Goal: Obtain resource: Download file/media

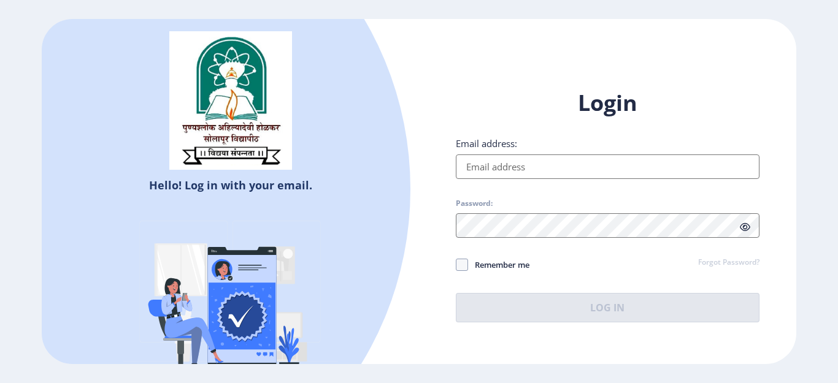
type input "[EMAIL_ADDRESS][DOMAIN_NAME]"
click at [743, 228] on icon at bounding box center [745, 227] width 10 height 9
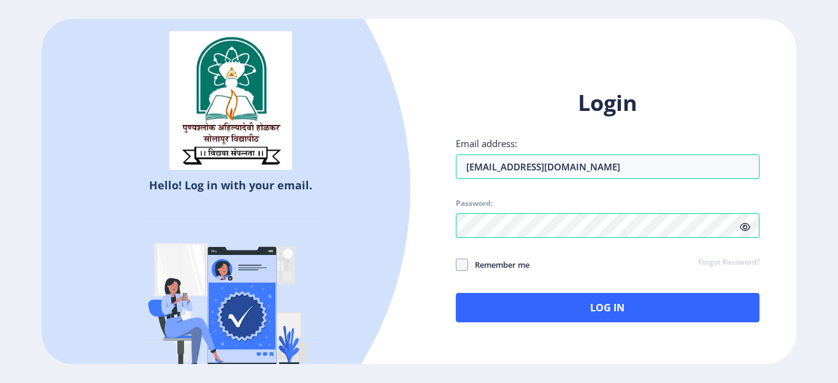
click at [747, 226] on icon at bounding box center [745, 227] width 10 height 9
click at [462, 265] on span at bounding box center [462, 265] width 12 height 12
click at [456, 265] on input "Remember me" at bounding box center [456, 265] width 1 height 1
checkbox input "true"
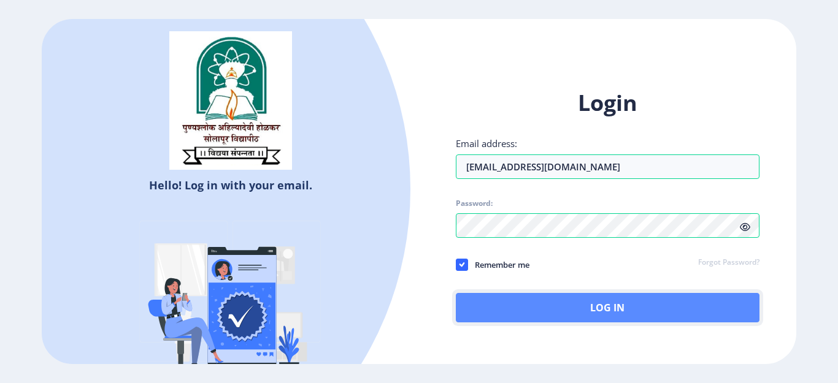
click at [517, 306] on button "Log In" at bounding box center [608, 307] width 304 height 29
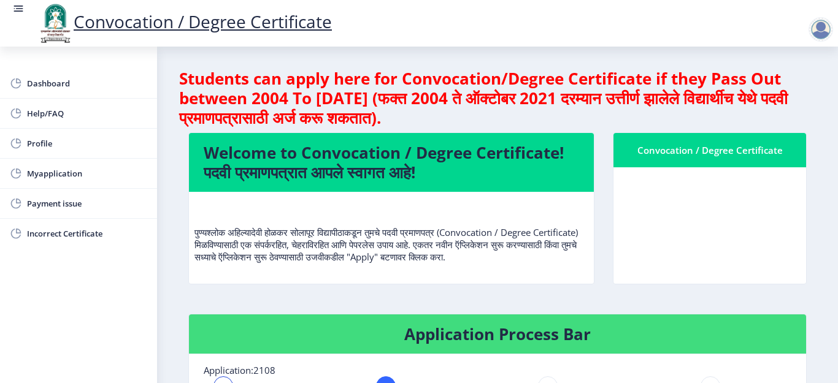
click at [674, 239] on nb-card-body at bounding box center [709, 225] width 193 height 117
click at [643, 268] on nb-card-body at bounding box center [709, 225] width 193 height 117
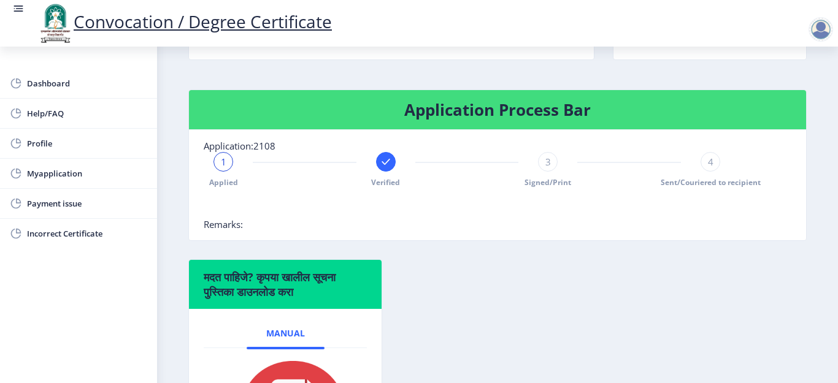
scroll to position [99, 0]
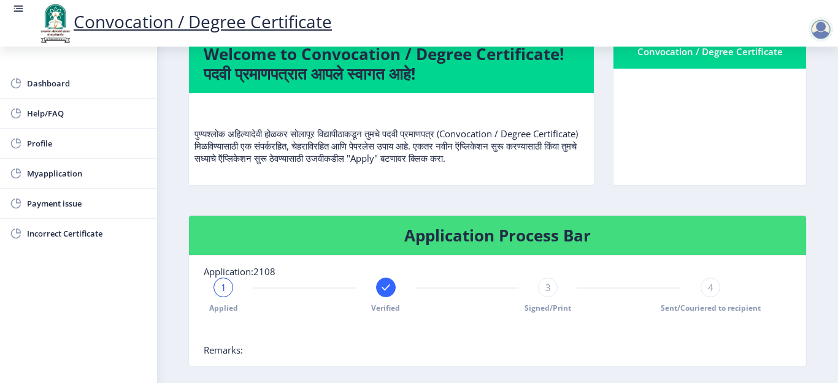
click at [702, 133] on nb-card-body at bounding box center [709, 127] width 193 height 117
click at [703, 147] on nb-card-body at bounding box center [709, 127] width 193 height 117
click at [702, 107] on nb-card-body at bounding box center [709, 127] width 193 height 117
click at [710, 138] on nb-card-body at bounding box center [709, 127] width 193 height 117
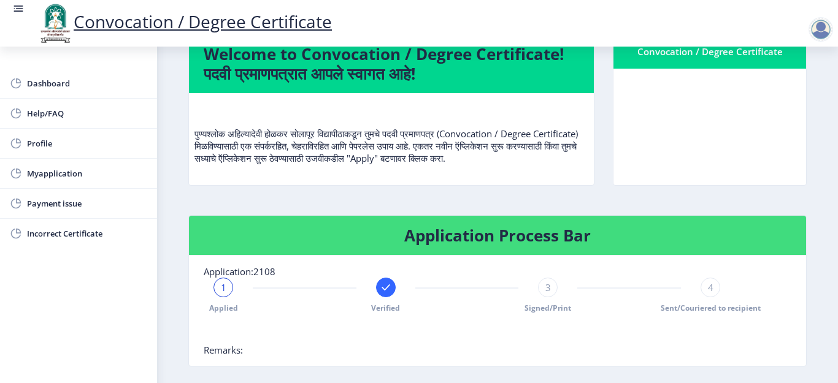
click at [708, 157] on nb-card-body at bounding box center [709, 127] width 193 height 117
click at [472, 341] on div at bounding box center [467, 332] width 526 height 25
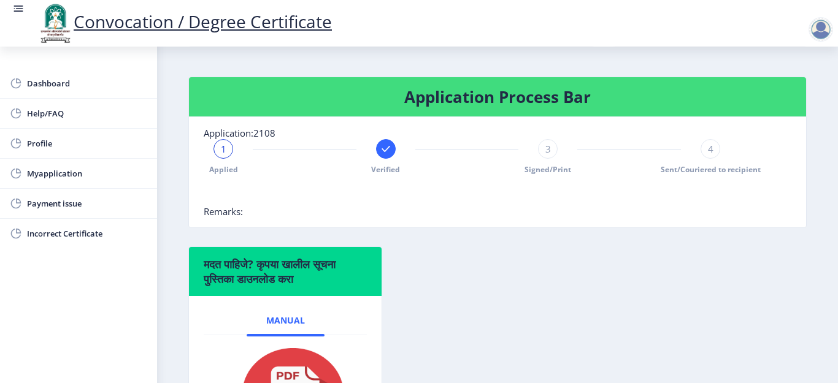
scroll to position [246, 0]
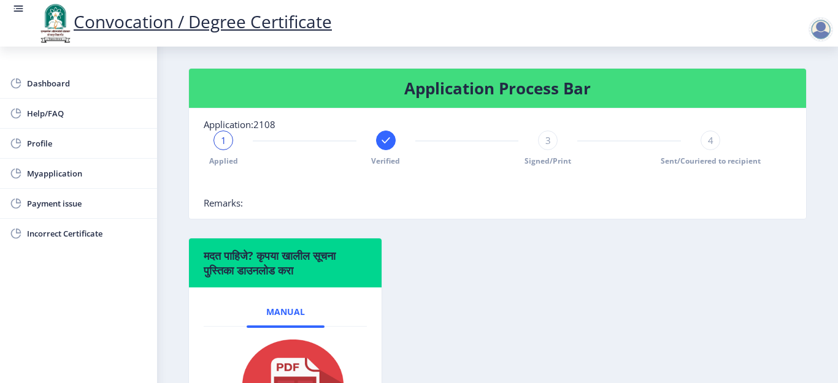
click at [546, 147] on span "3" at bounding box center [548, 140] width 6 height 12
click at [708, 147] on span "4" at bounding box center [711, 140] width 6 height 12
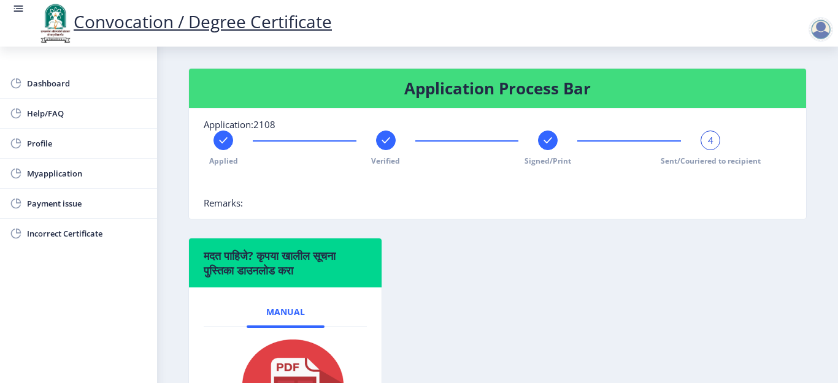
click at [463, 306] on div "मदत पाहिजे? कृपया खालील सूचना पुस्तिका डाउनलोड करा Manual" at bounding box center [497, 356] width 637 height 236
click at [75, 153] on link "Profile" at bounding box center [78, 143] width 157 height 29
select select
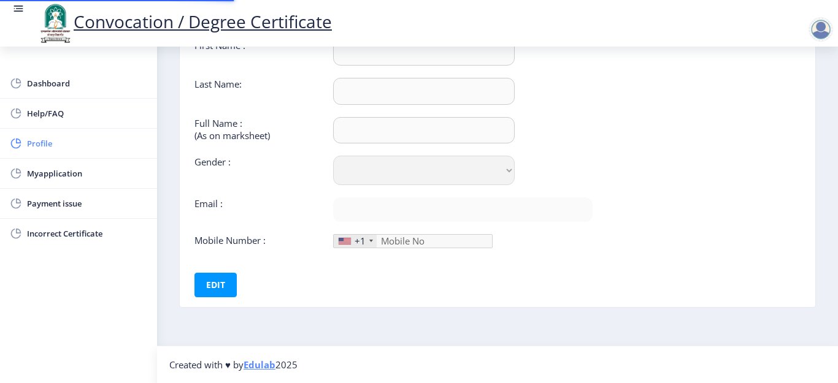
type input "Asmita"
type input "Patil"
type input "Asmita Dhanpal Patil"
select select "Female"
type input "[EMAIL_ADDRESS][DOMAIN_NAME]"
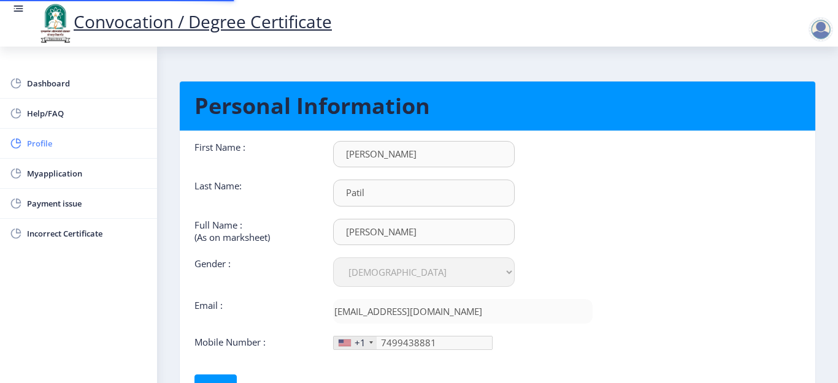
type input "749-943-88"
click at [726, 199] on nb-card-body "First Name : Asmita Last Name: Patil Full Name : (As on marksheet) Asmita Dhanp…" at bounding box center [498, 270] width 654 height 278
click at [729, 178] on nb-card-body "First Name : Asmita Last Name: Patil Full Name : (As on marksheet) Asmita Dhanp…" at bounding box center [498, 270] width 654 height 278
click at [66, 217] on link "Payment issue" at bounding box center [78, 203] width 157 height 29
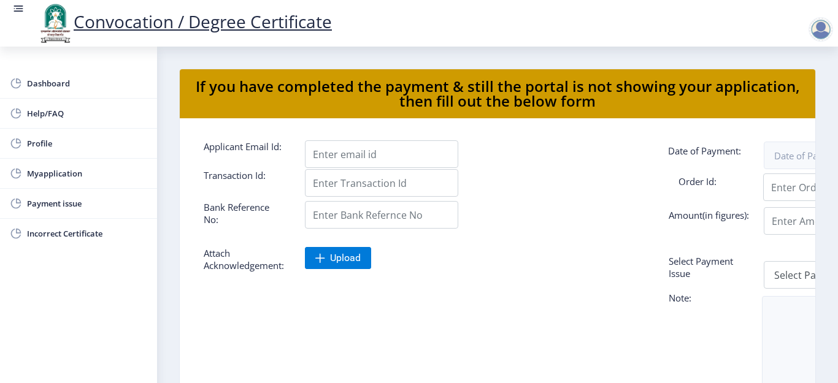
drag, startPoint x: 661, startPoint y: 366, endPoint x: 554, endPoint y: 357, distance: 107.7
click at [554, 357] on div at bounding box center [446, 350] width 505 height 75
drag, startPoint x: 567, startPoint y: 311, endPoint x: 568, endPoint y: 339, distance: 27.6
click at [568, 339] on form "Applicant Email Id: Date of Payment: Transaction Id: Order Id: Bank Reference N…" at bounding box center [497, 327] width 606 height 374
click at [96, 180] on span "Myapplication" at bounding box center [87, 173] width 120 height 15
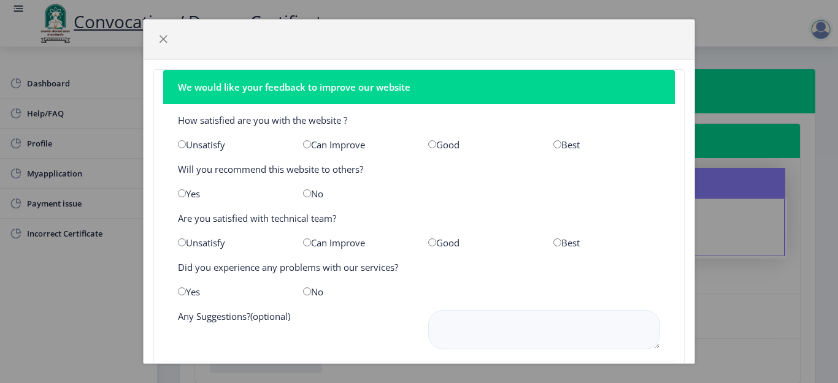
click at [768, 15] on div "We would like your feedback to improve our website How satisfied are you with t…" at bounding box center [419, 191] width 838 height 383
click at [153, 46] on div at bounding box center [419, 40] width 551 height 40
click at [160, 37] on span "button" at bounding box center [163, 39] width 10 height 10
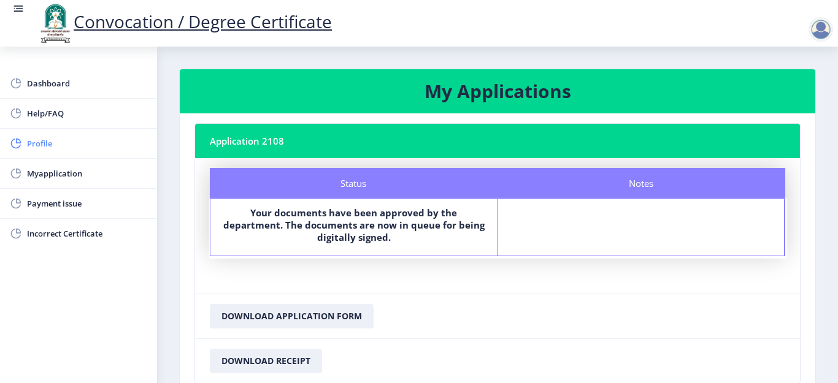
click at [34, 152] on link "Profile" at bounding box center [78, 143] width 157 height 29
select select
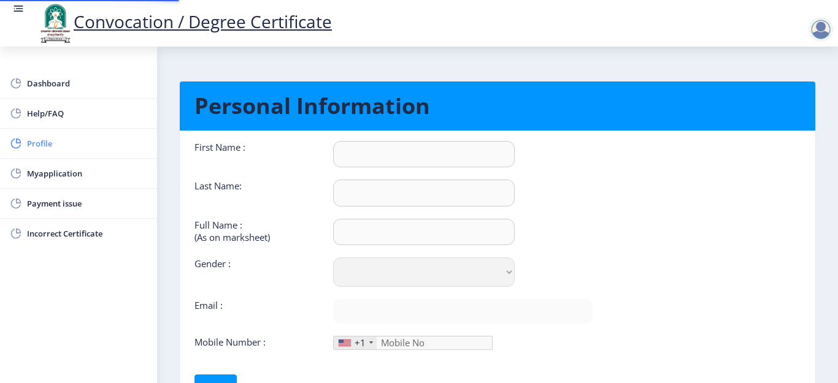
type input "Asmita"
type input "Patil"
type input "Asmita Dhanpal Patil"
select select "Female"
type input "[EMAIL_ADDRESS][DOMAIN_NAME]"
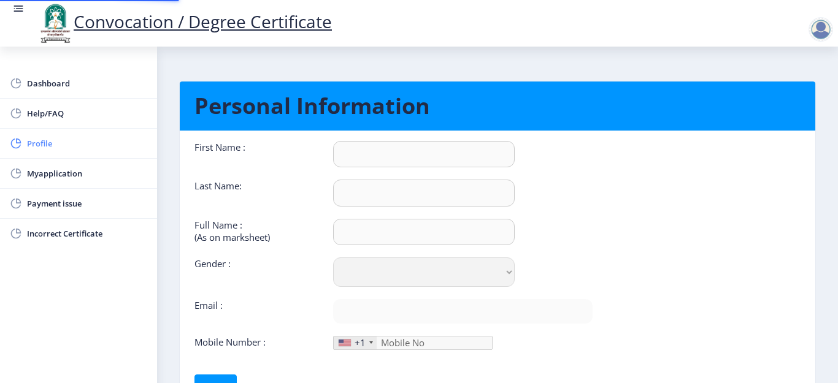
type input "7499438881"
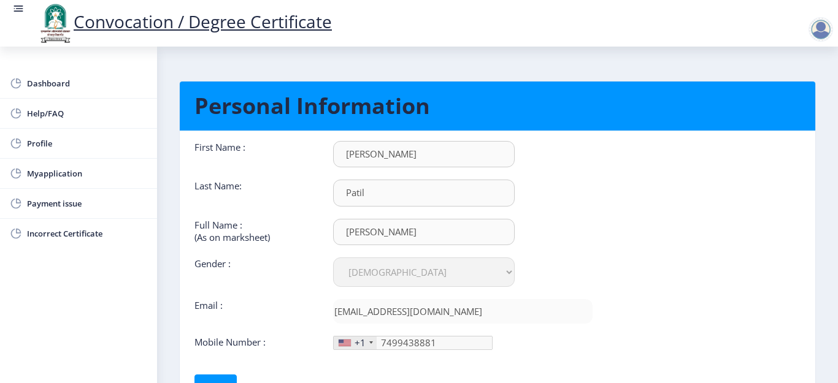
click at [332, 356] on div "First Name : Asmita Last Name: Patil Full Name : (As on marksheet) Asmita Dhanp…" at bounding box center [393, 270] width 417 height 258
click at [645, 279] on nb-card-body "First Name : Asmita Last Name: Patil Full Name : (As on marksheet) Asmita Dhanp…" at bounding box center [498, 270] width 654 height 278
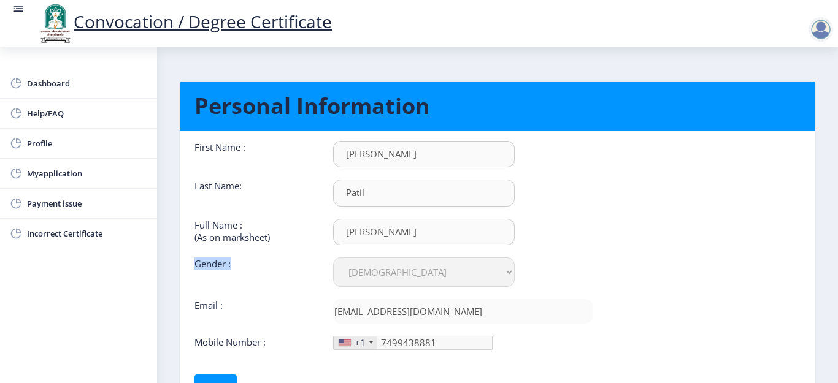
click at [645, 279] on nb-card-body "First Name : Asmita Last Name: Patil Full Name : (As on marksheet) Asmita Dhanp…" at bounding box center [498, 270] width 654 height 278
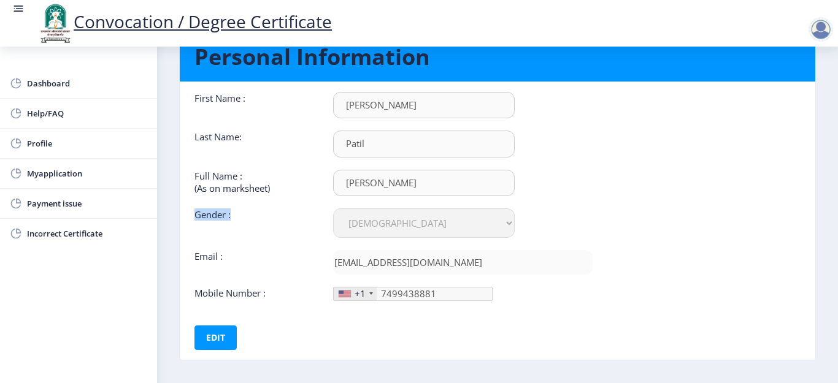
scroll to position [102, 0]
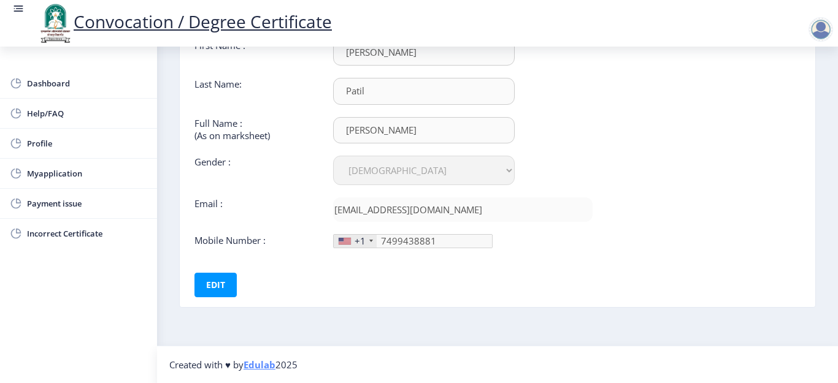
click at [645, 279] on nb-card-body "First Name : Asmita Last Name: Patil Full Name : (As on marksheet) Asmita Dhanp…" at bounding box center [498, 168] width 654 height 278
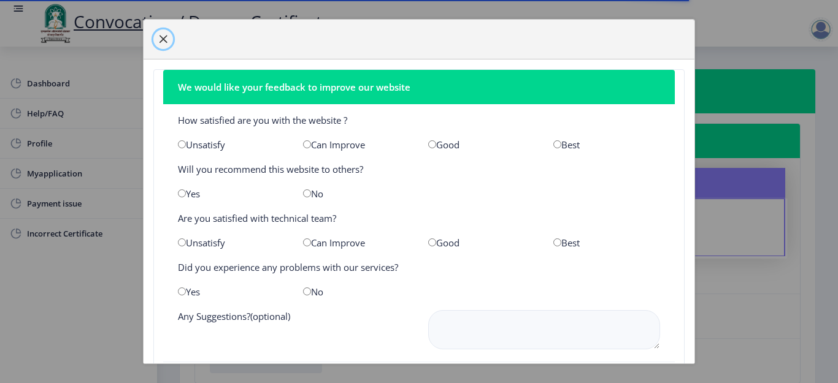
click at [163, 37] on span "button" at bounding box center [163, 39] width 10 height 10
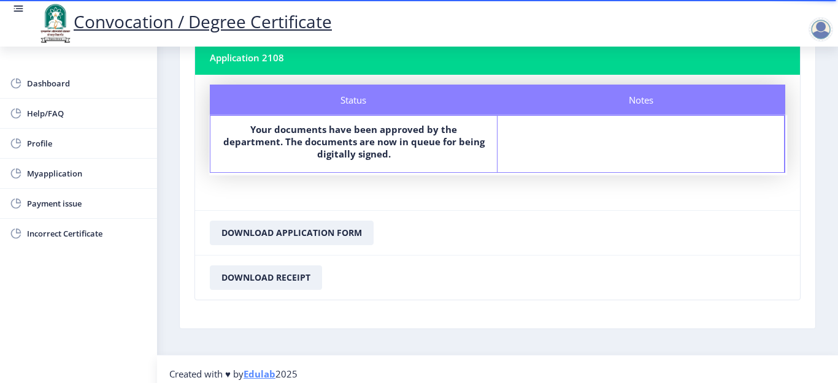
scroll to position [93, 0]
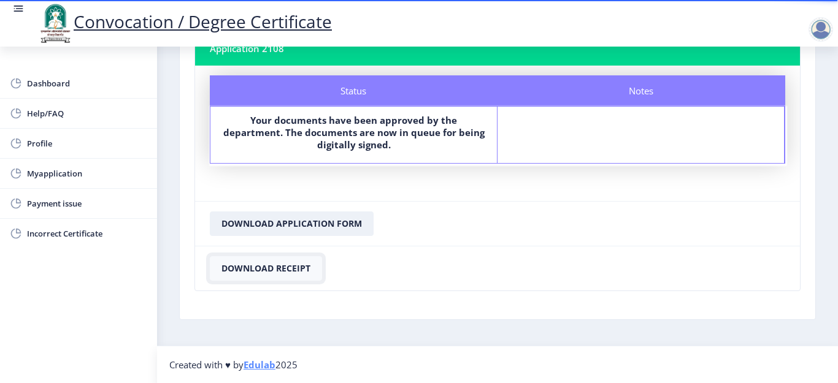
click at [244, 269] on button "Download Receipt" at bounding box center [266, 268] width 112 height 25
click at [242, 268] on button "Download Receipt" at bounding box center [266, 268] width 112 height 25
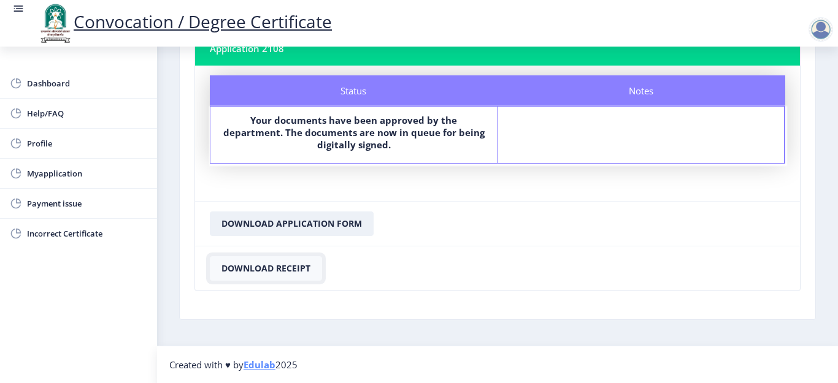
click at [242, 268] on button "Download Receipt" at bounding box center [266, 268] width 112 height 25
click at [258, 271] on button "Download Receipt" at bounding box center [266, 268] width 112 height 25
click at [259, 267] on button "Download Receipt" at bounding box center [266, 268] width 112 height 25
click at [280, 223] on button "Download Application Form" at bounding box center [292, 224] width 164 height 25
click at [306, 226] on button "Download Application Form" at bounding box center [292, 224] width 164 height 25
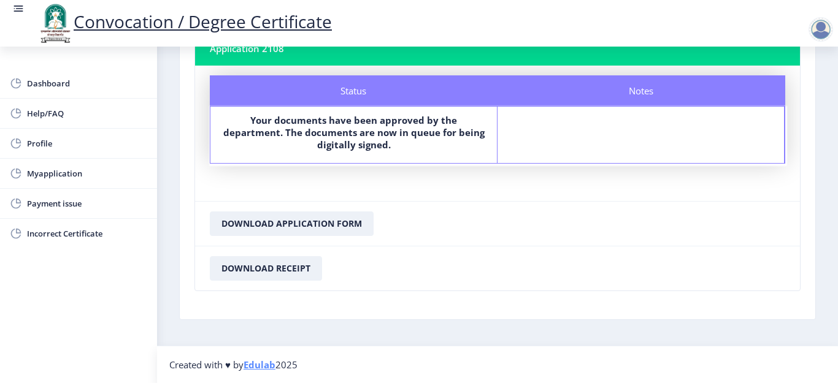
drag, startPoint x: 306, startPoint y: 226, endPoint x: 255, endPoint y: 192, distance: 61.4
click at [255, 192] on nb-card-body "Status Notes Status Your documents have been approved by the department. The do…" at bounding box center [497, 134] width 605 height 136
click at [238, 223] on button "Download Application Form" at bounding box center [292, 224] width 164 height 25
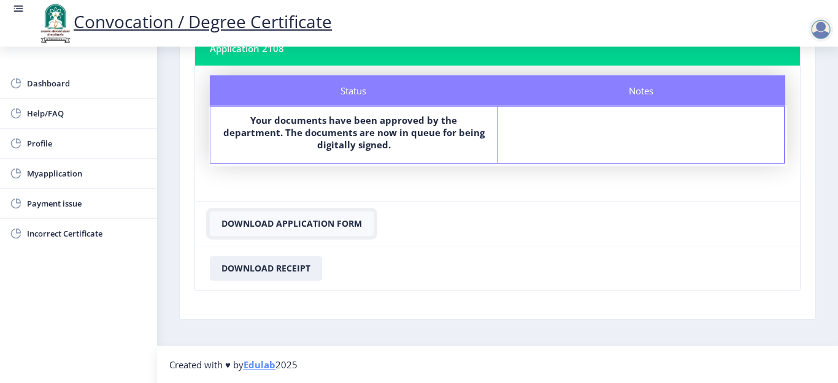
click at [238, 223] on button "Download Application Form" at bounding box center [292, 224] width 164 height 25
click at [245, 225] on button "Download Application Form" at bounding box center [292, 224] width 164 height 25
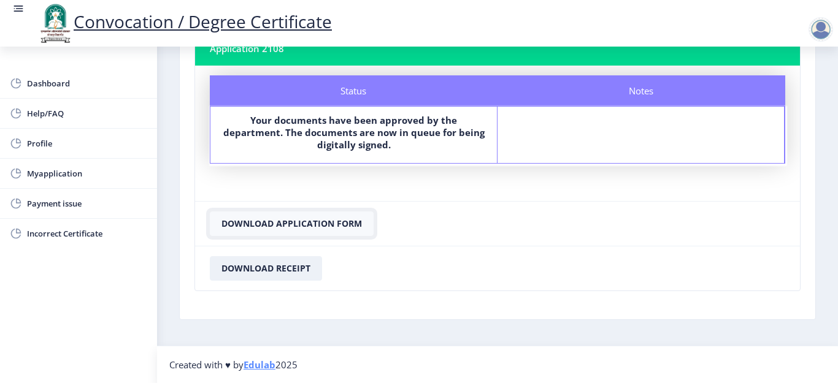
click at [245, 225] on button "Download Application Form" at bounding box center [292, 224] width 164 height 25
click at [242, 265] on button "Download Receipt" at bounding box center [266, 268] width 112 height 25
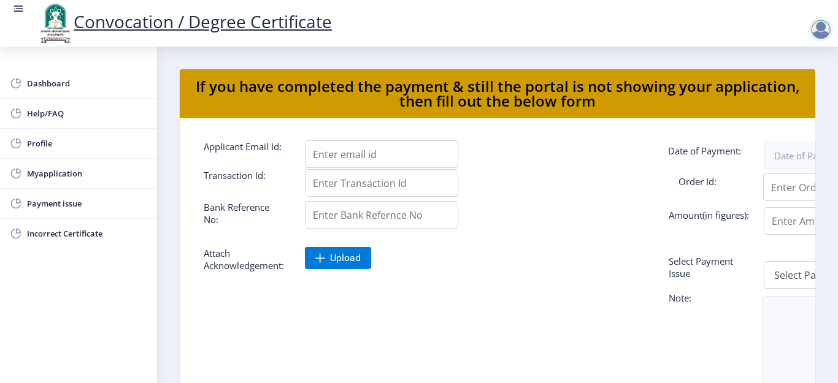
select select "Female"
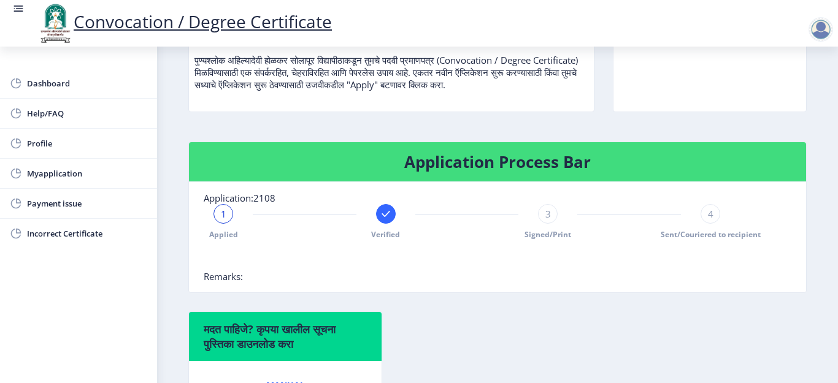
scroll to position [147, 0]
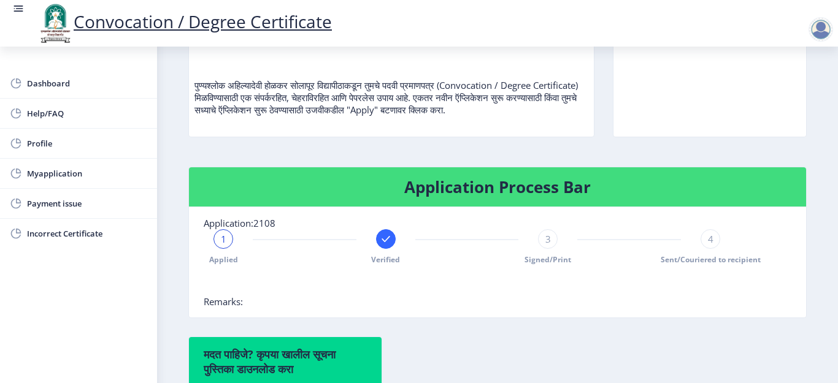
drag, startPoint x: 320, startPoint y: 318, endPoint x: 325, endPoint y: 224, distance: 94.0
click at [325, 224] on nb-card-body "Application:2108 1 Applied Verified 3 Signed/Print 4 Sent/Couriered to recipien…" at bounding box center [497, 262] width 617 height 110
click at [45, 147] on span "Profile" at bounding box center [87, 143] width 120 height 15
select select
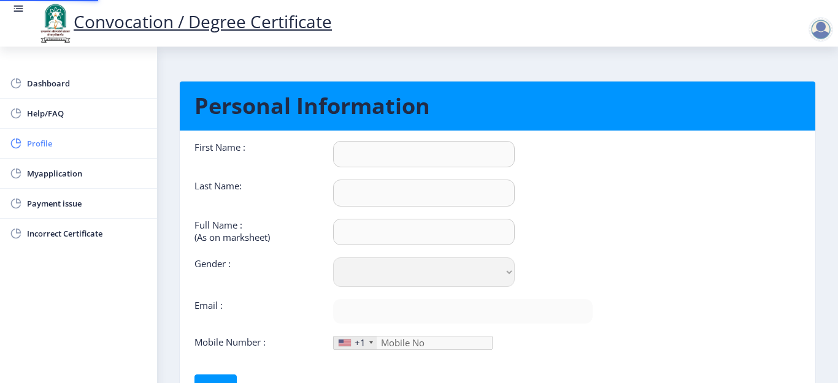
type input "Asmita"
type input "Patil"
type input "Asmita Dhanpal Patil"
select select "Female"
type input "[EMAIL_ADDRESS][DOMAIN_NAME]"
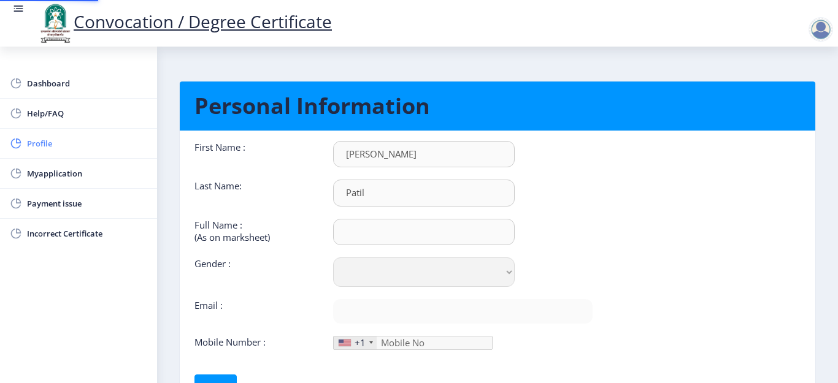
type input "7499438881"
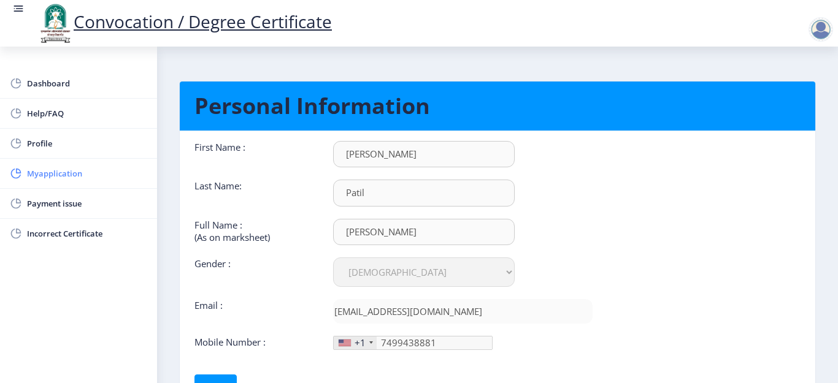
click at [39, 177] on span "Myapplication" at bounding box center [87, 173] width 120 height 15
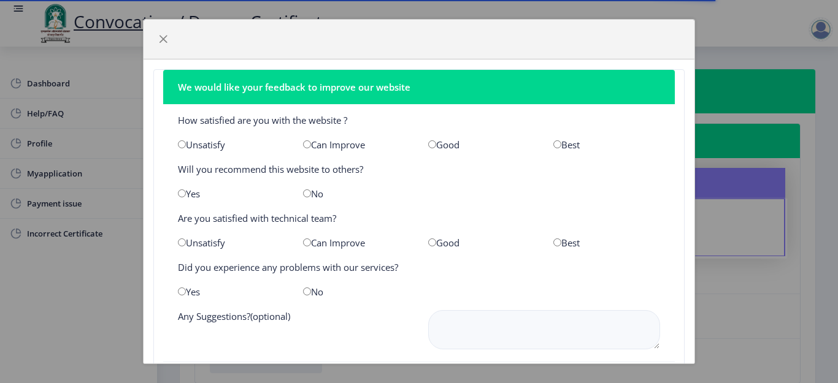
click at [55, 80] on div "We would like your feedback to improve our website How satisfied are you with t…" at bounding box center [419, 191] width 838 height 383
click at [166, 34] on button "button" at bounding box center [163, 39] width 20 height 20
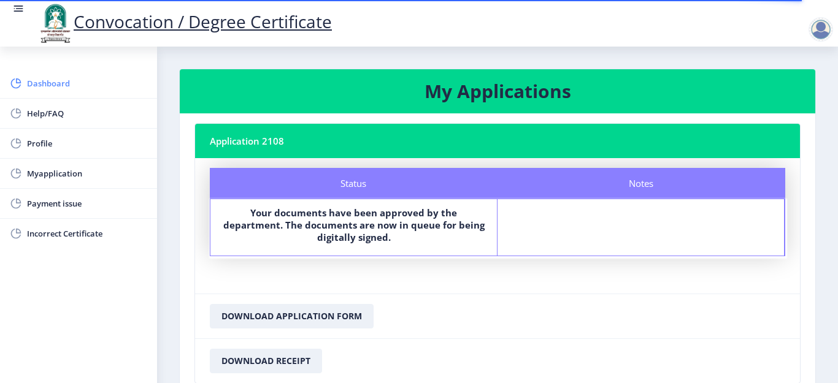
click at [71, 83] on span "Dashboard" at bounding box center [87, 83] width 120 height 15
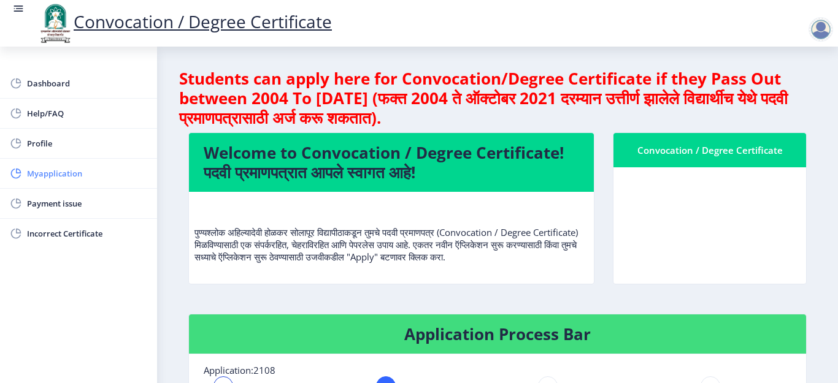
click at [50, 171] on span "Myapplication" at bounding box center [87, 173] width 120 height 15
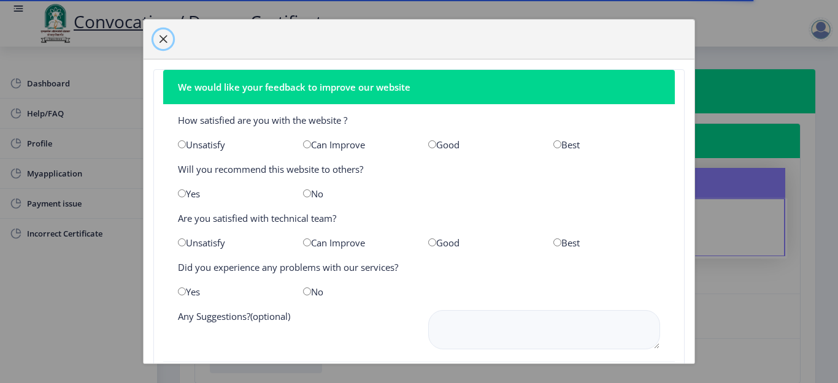
click at [157, 39] on button "button" at bounding box center [163, 39] width 20 height 20
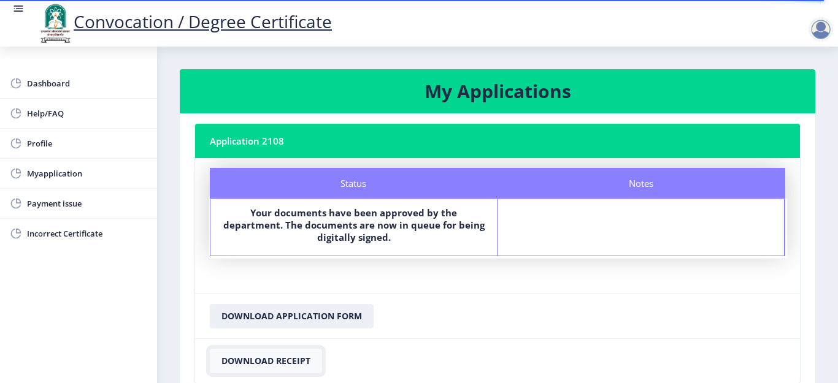
click at [246, 358] on button "Download Receipt" at bounding box center [266, 361] width 112 height 25
click at [246, 362] on button "Download Receipt" at bounding box center [266, 361] width 112 height 25
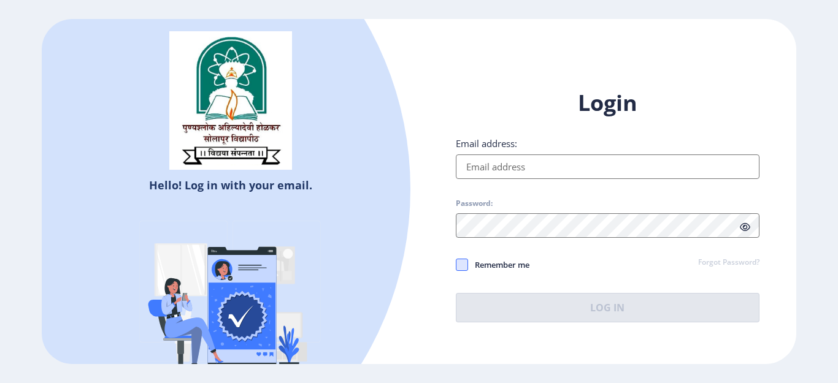
type input "[EMAIL_ADDRESS][DOMAIN_NAME]"
click at [463, 264] on span at bounding box center [462, 265] width 12 height 12
click at [456, 265] on input "Remember me" at bounding box center [456, 265] width 1 height 1
checkbox input "true"
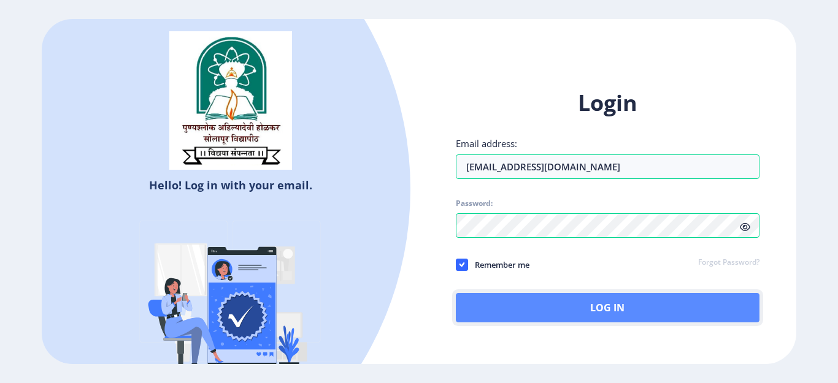
click at [501, 310] on button "Log In" at bounding box center [608, 307] width 304 height 29
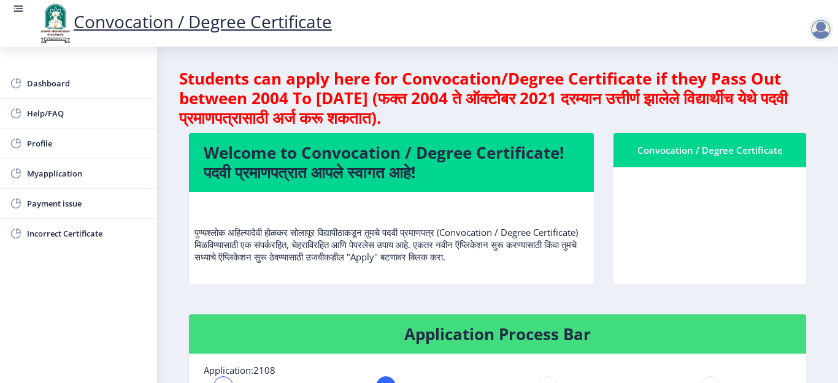
click at [452, 302] on div "Welcome to Convocation / Degree Certificate! पदवी प्रमाणपत्रात आपले स्वागत आहे!…" at bounding box center [391, 217] width 425 height 169
click at [438, 266] on div "पुण्यश्लोक अहिल्यादेवी होळकर सोलापूर विद्यापीठाकडून तुमचे पदवी प्रमाणपत्र (Conv…" at bounding box center [391, 237] width 394 height 71
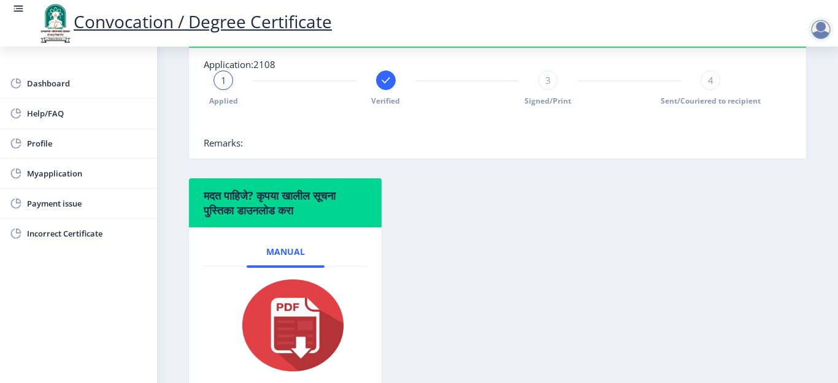
scroll to position [319, 0]
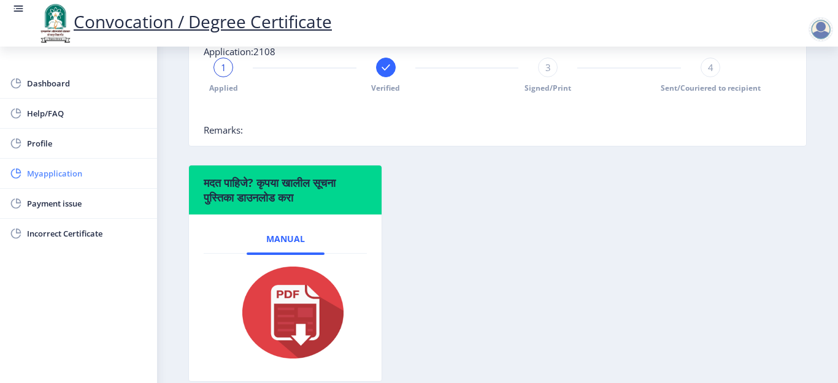
click at [66, 175] on span "Myapplication" at bounding box center [87, 173] width 120 height 15
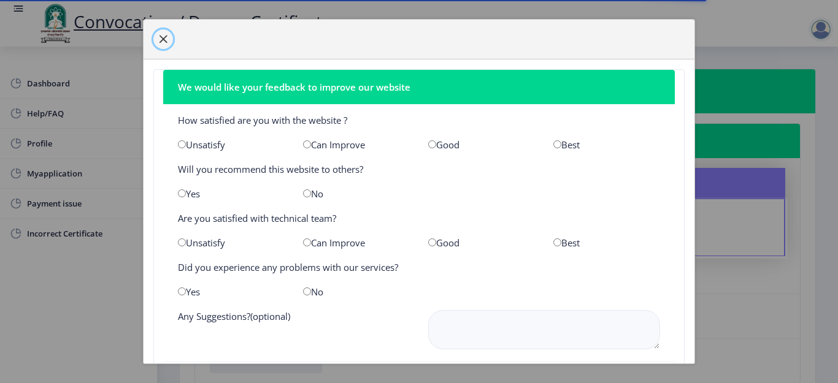
click at [157, 33] on button "button" at bounding box center [163, 39] width 20 height 20
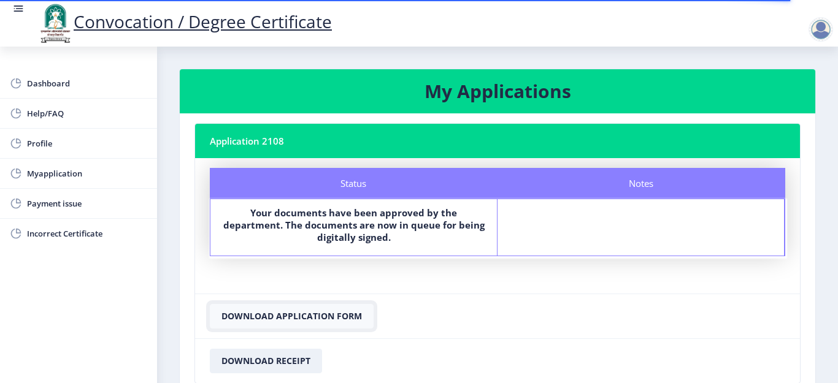
click at [237, 315] on button "Download Application Form" at bounding box center [292, 316] width 164 height 25
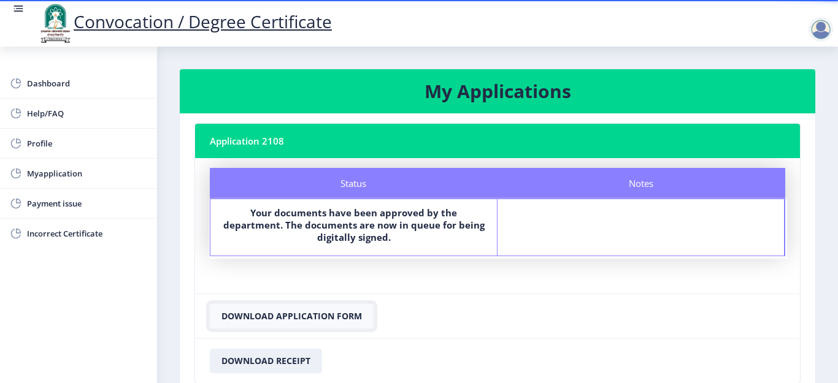
click at [237, 315] on button "Download Application Form" at bounding box center [292, 316] width 164 height 25
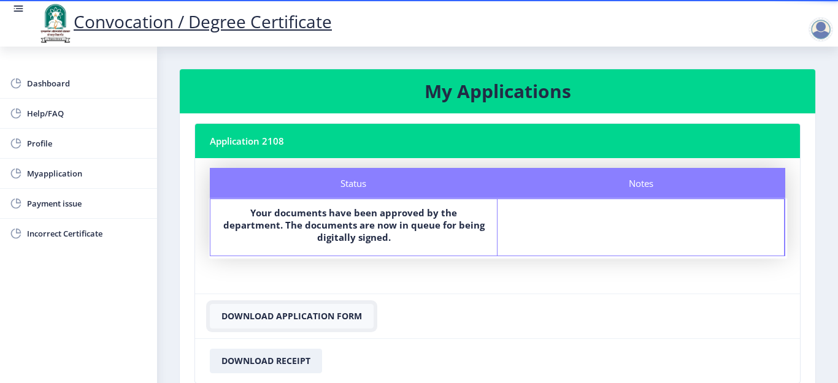
click at [237, 315] on button "Download Application Form" at bounding box center [292, 316] width 164 height 25
